Goal: Navigation & Orientation: Find specific page/section

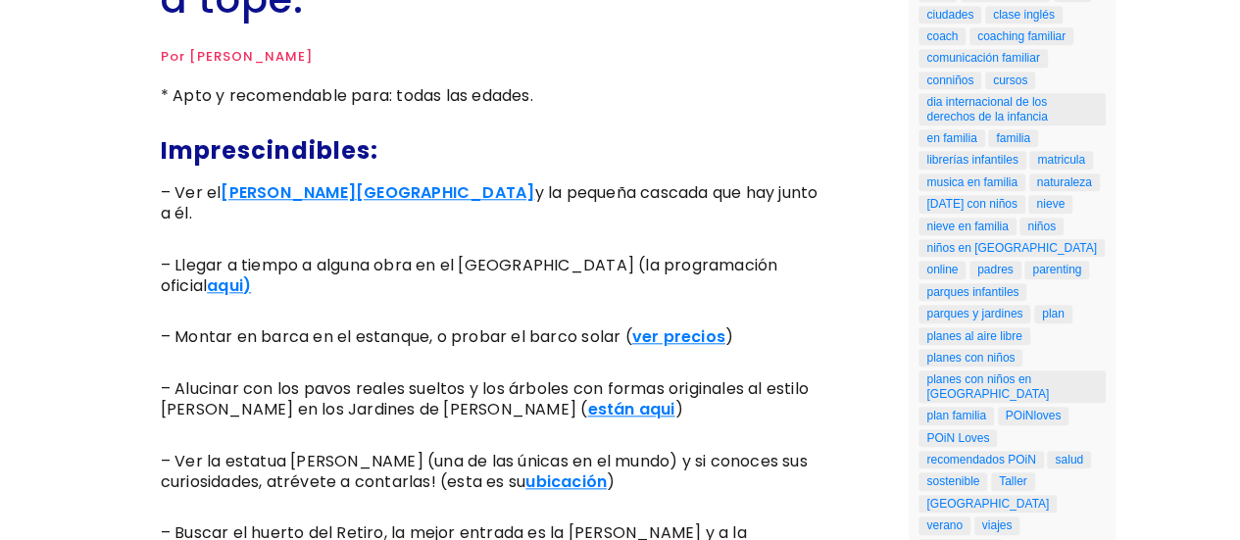
scroll to position [848, 0]
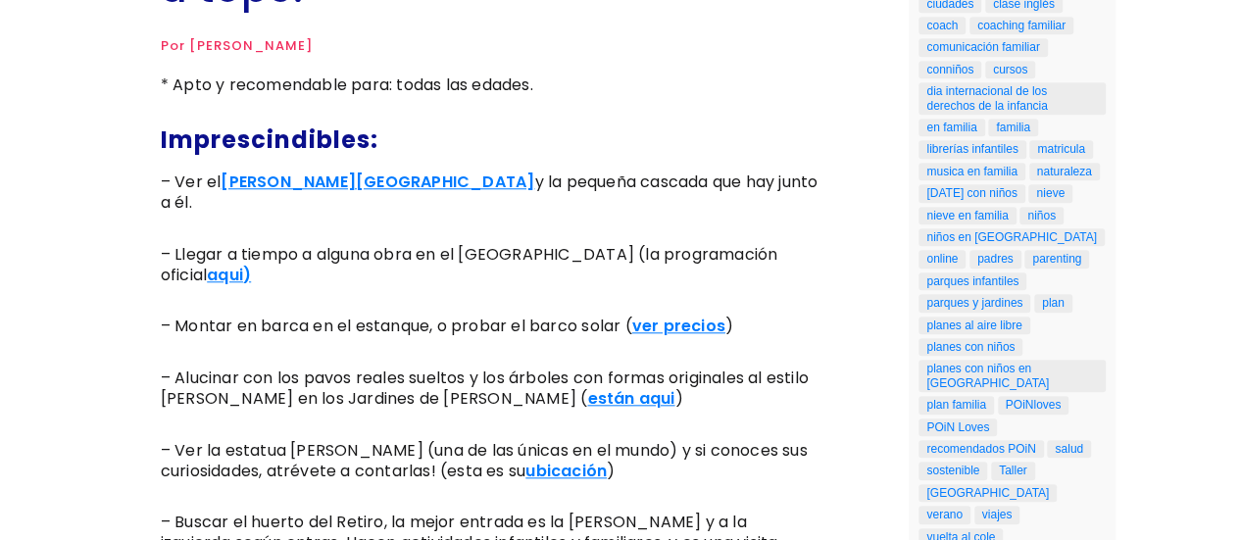
click at [207, 264] on link "aqui)" at bounding box center [229, 275] width 44 height 23
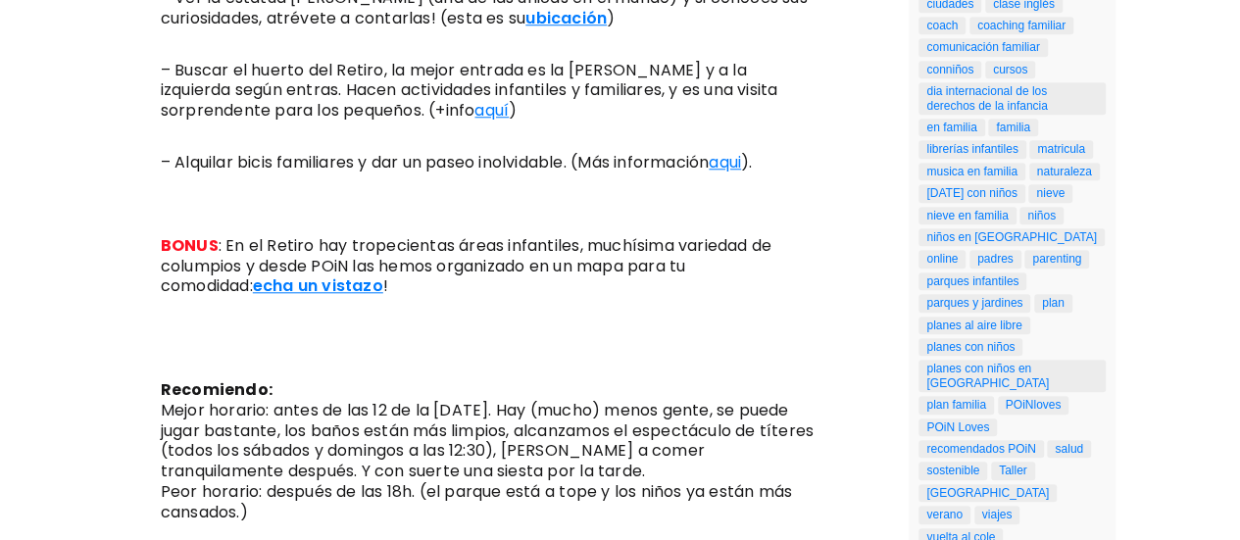
scroll to position [1299, 0]
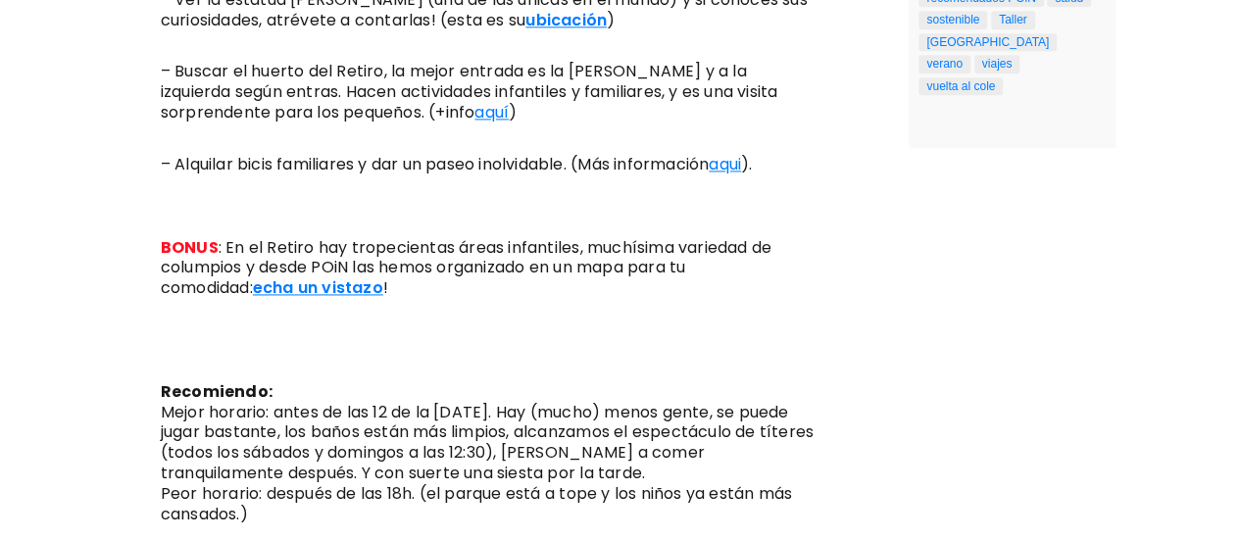
click at [253, 276] on link "echa un vistazo" at bounding box center [318, 287] width 130 height 23
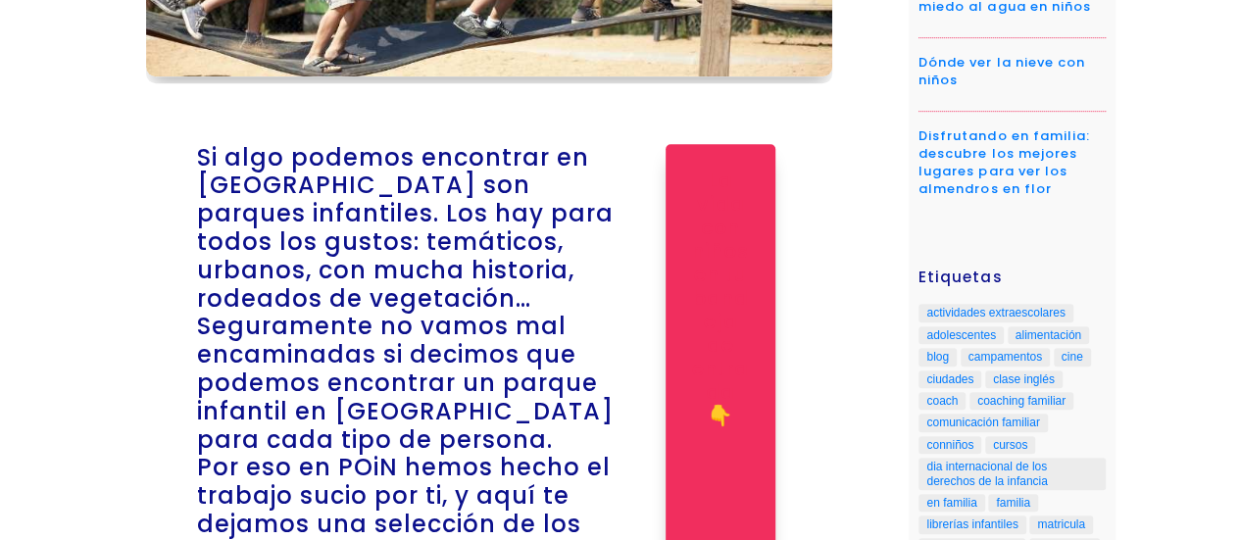
scroll to position [477, 0]
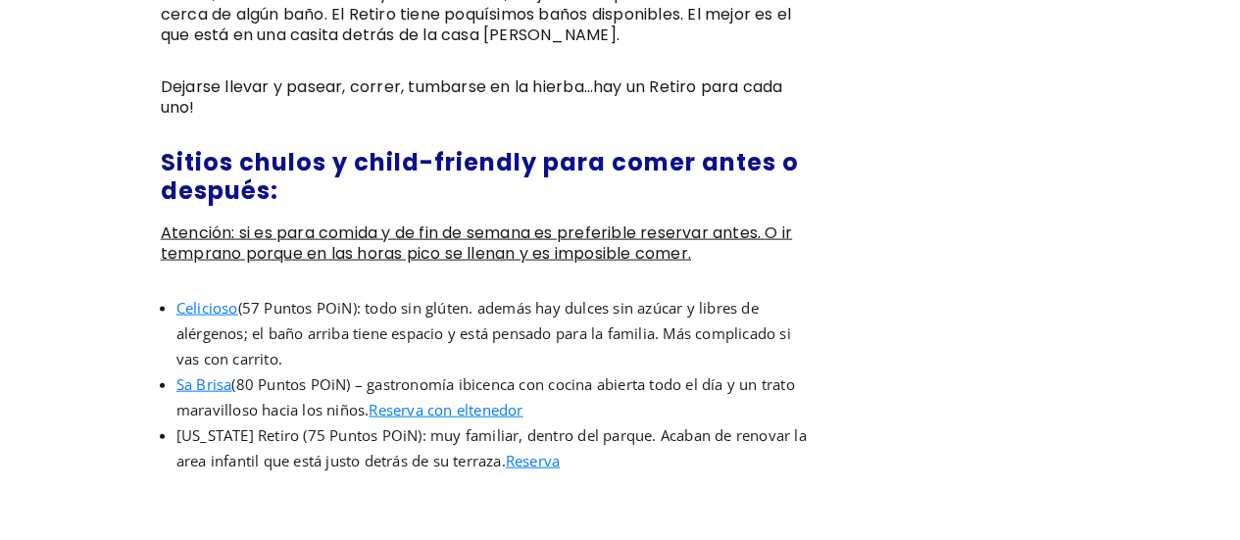
scroll to position [2010, 0]
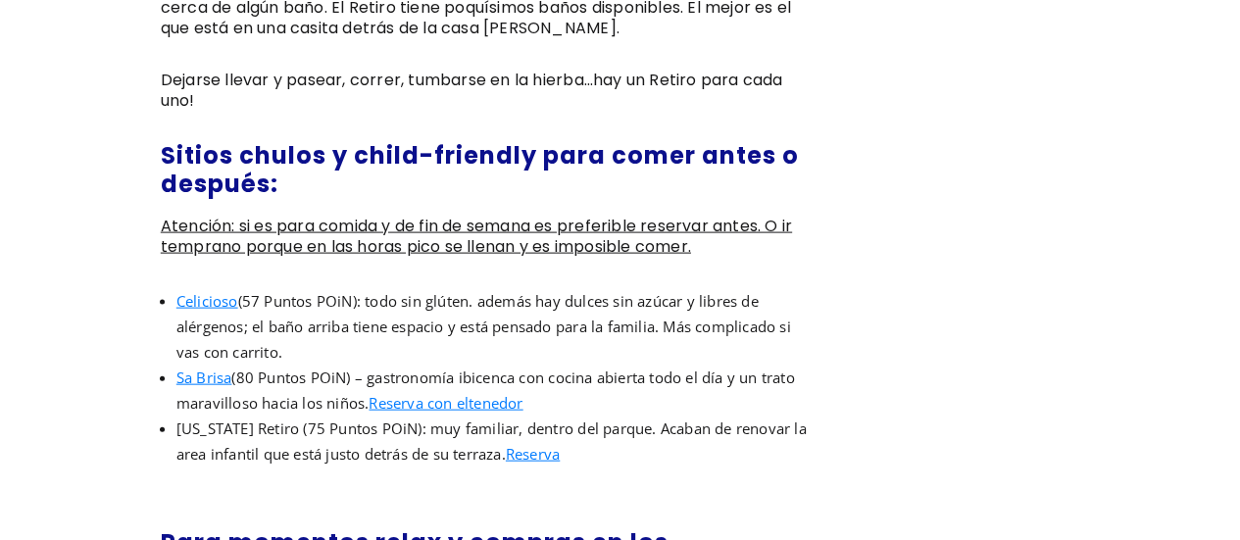
click at [205, 368] on span "Sa Brisa" at bounding box center [204, 378] width 56 height 20
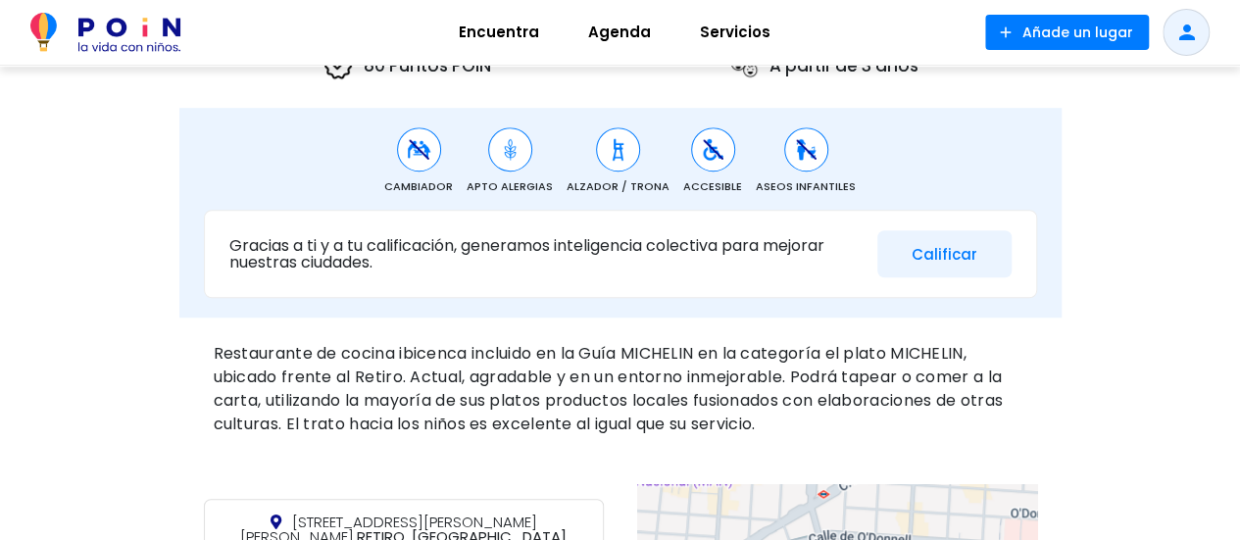
scroll to position [490, 0]
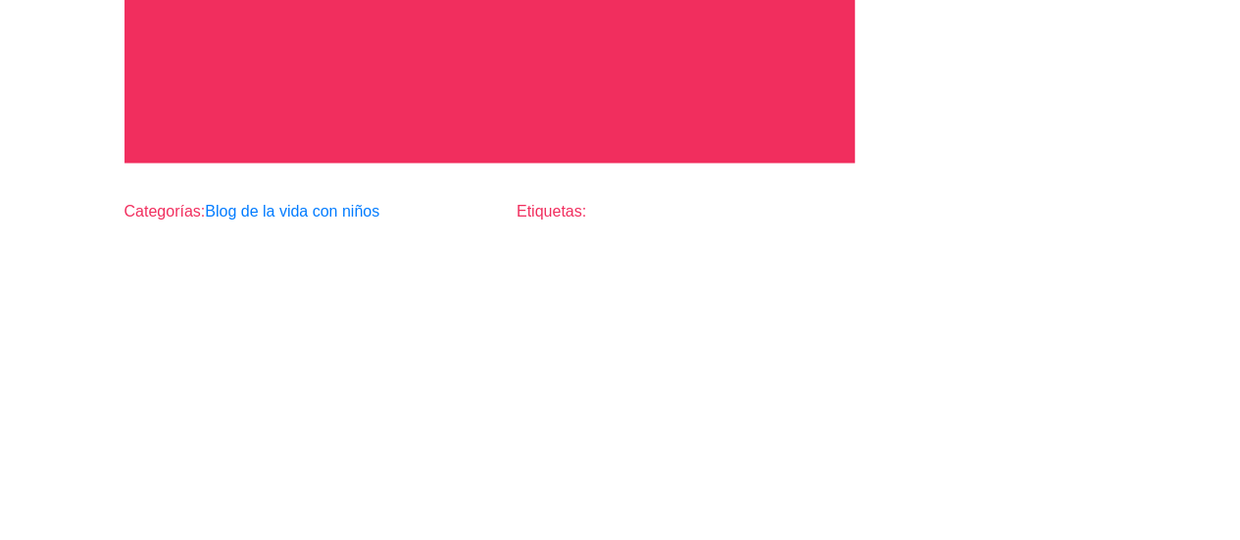
scroll to position [5250, 0]
